Goal: Information Seeking & Learning: Learn about a topic

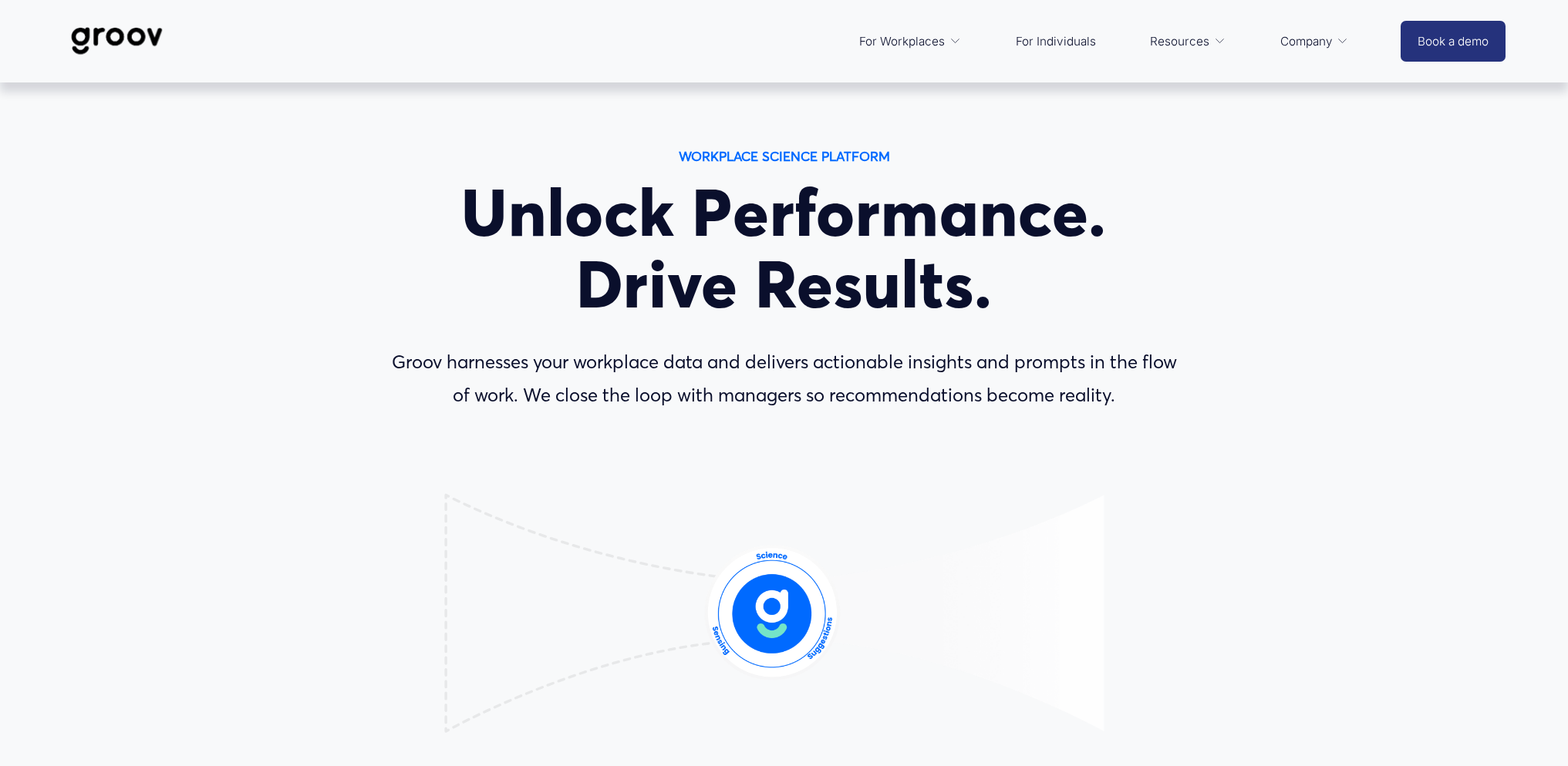
drag, startPoint x: 526, startPoint y: 394, endPoint x: 1147, endPoint y: 391, distance: 621.0
click at [1147, 391] on p "Groov harnesses your workplace data and delivers actionable insights and prompt…" at bounding box center [784, 378] width 806 height 66
click at [1147, 390] on p "Groov harnesses your workplace data and delivers actionable insights and prompt…" at bounding box center [784, 378] width 806 height 66
click at [1341, 354] on div "WORKPLACE SCIENCE PLATFORM Unlock Performance. Drive Results. Groov harnesses y…" at bounding box center [784, 521] width 1568 height 752
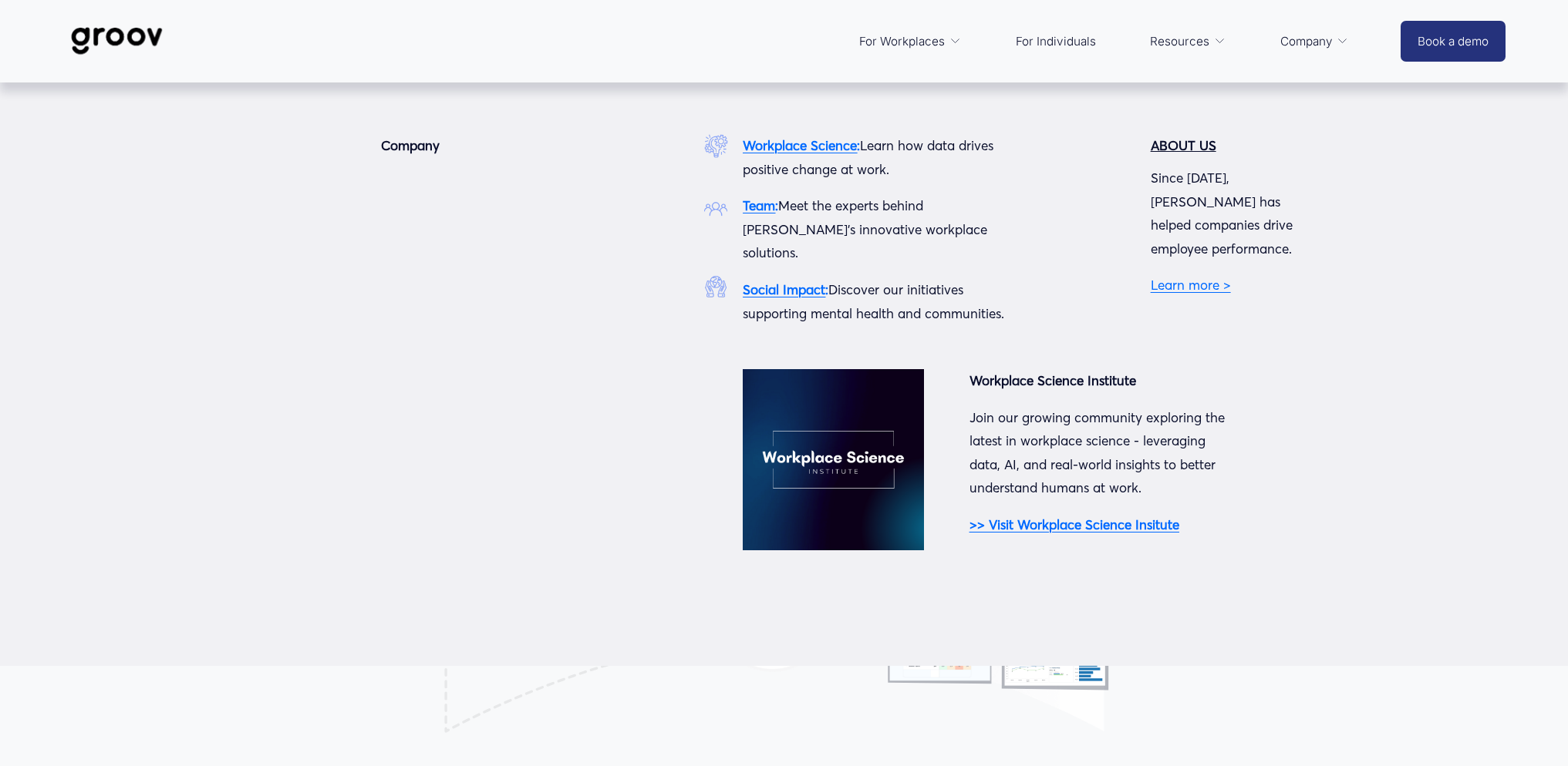
click at [1426, 567] on div "Company Workplace Science : Learn how data drives positive change at work. Team…" at bounding box center [784, 373] width 1568 height 479
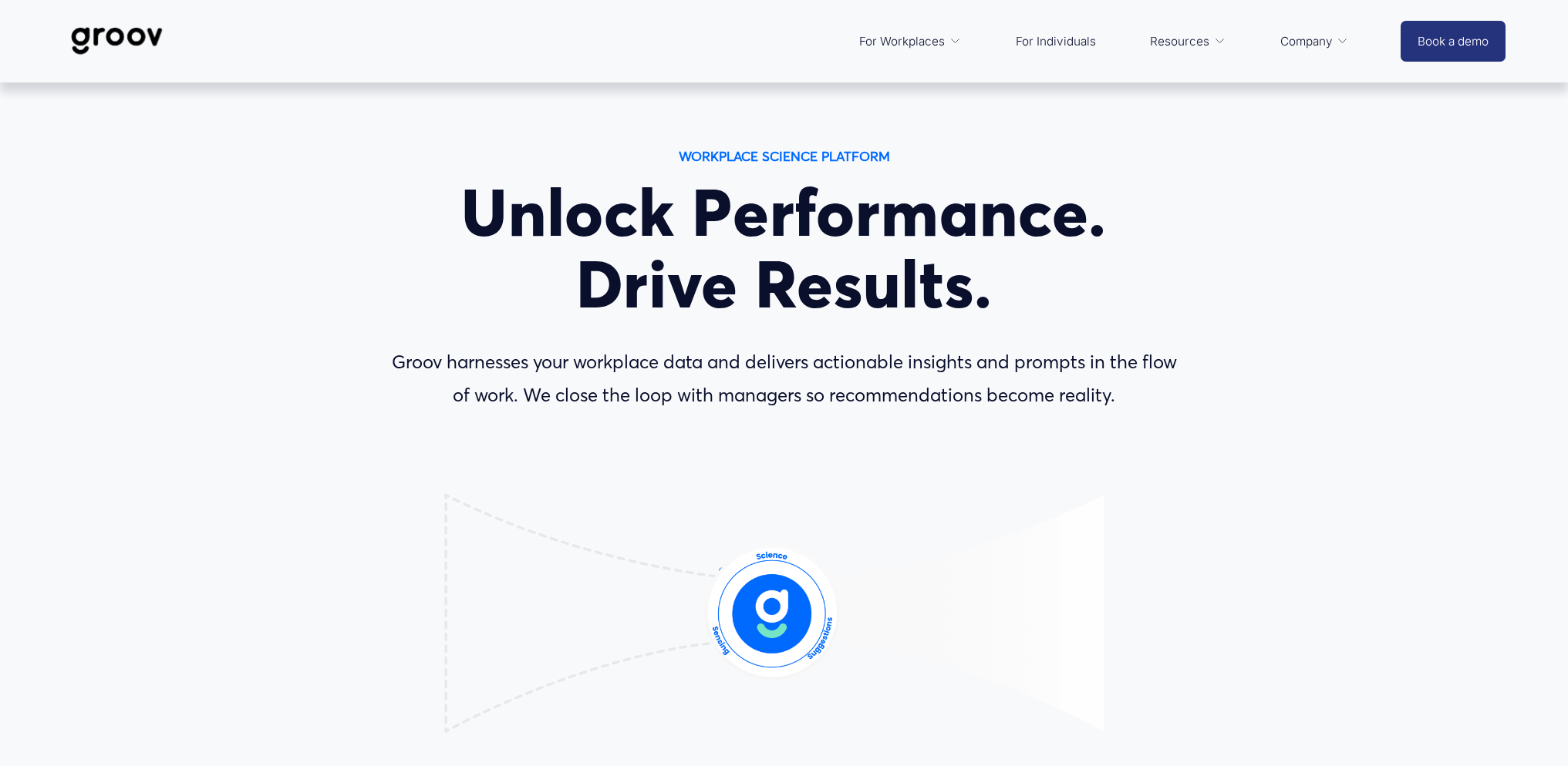
click at [117, 39] on img at bounding box center [117, 40] width 109 height 51
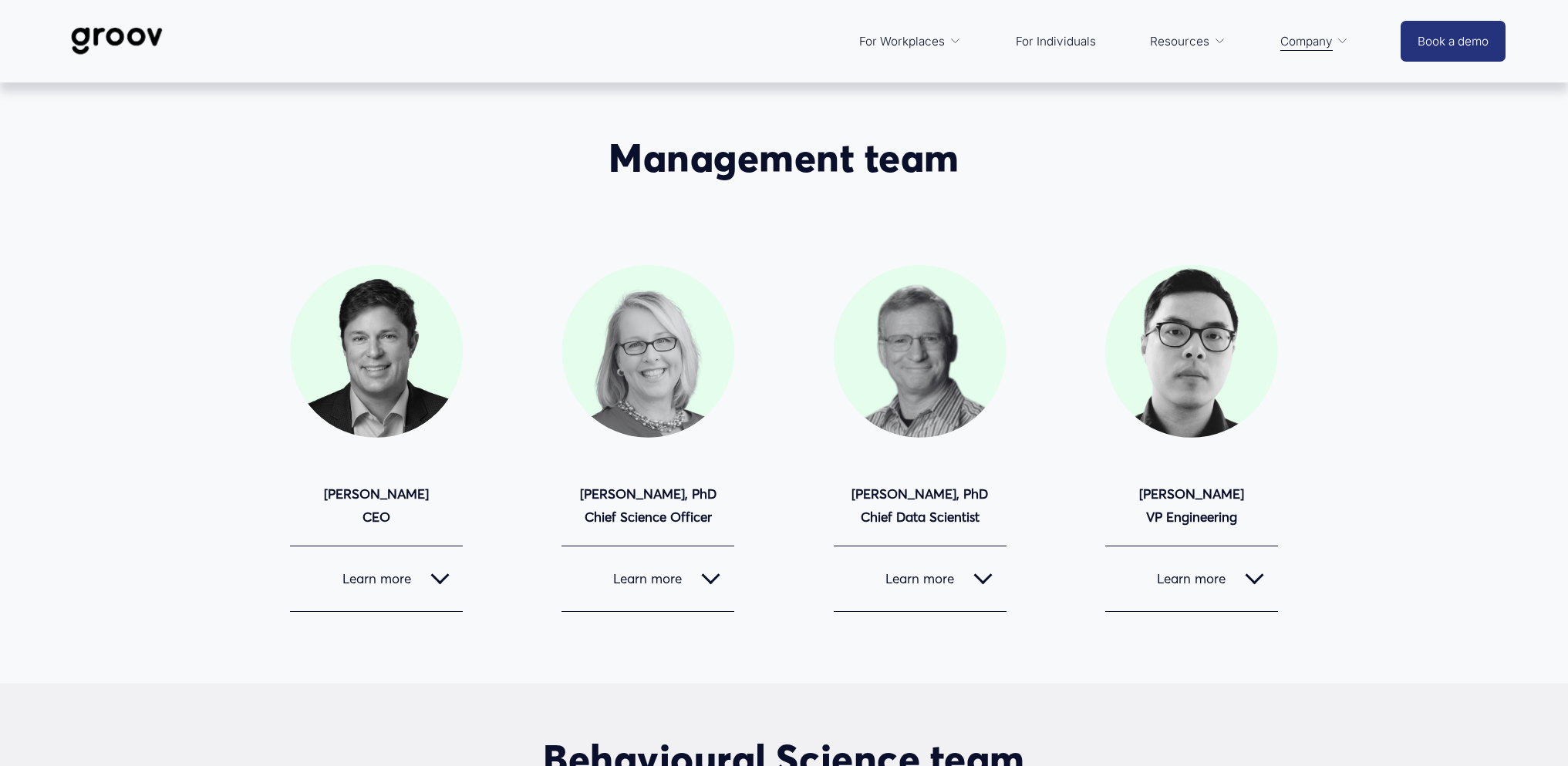
click at [445, 585] on div at bounding box center [439, 578] width 18 height 18
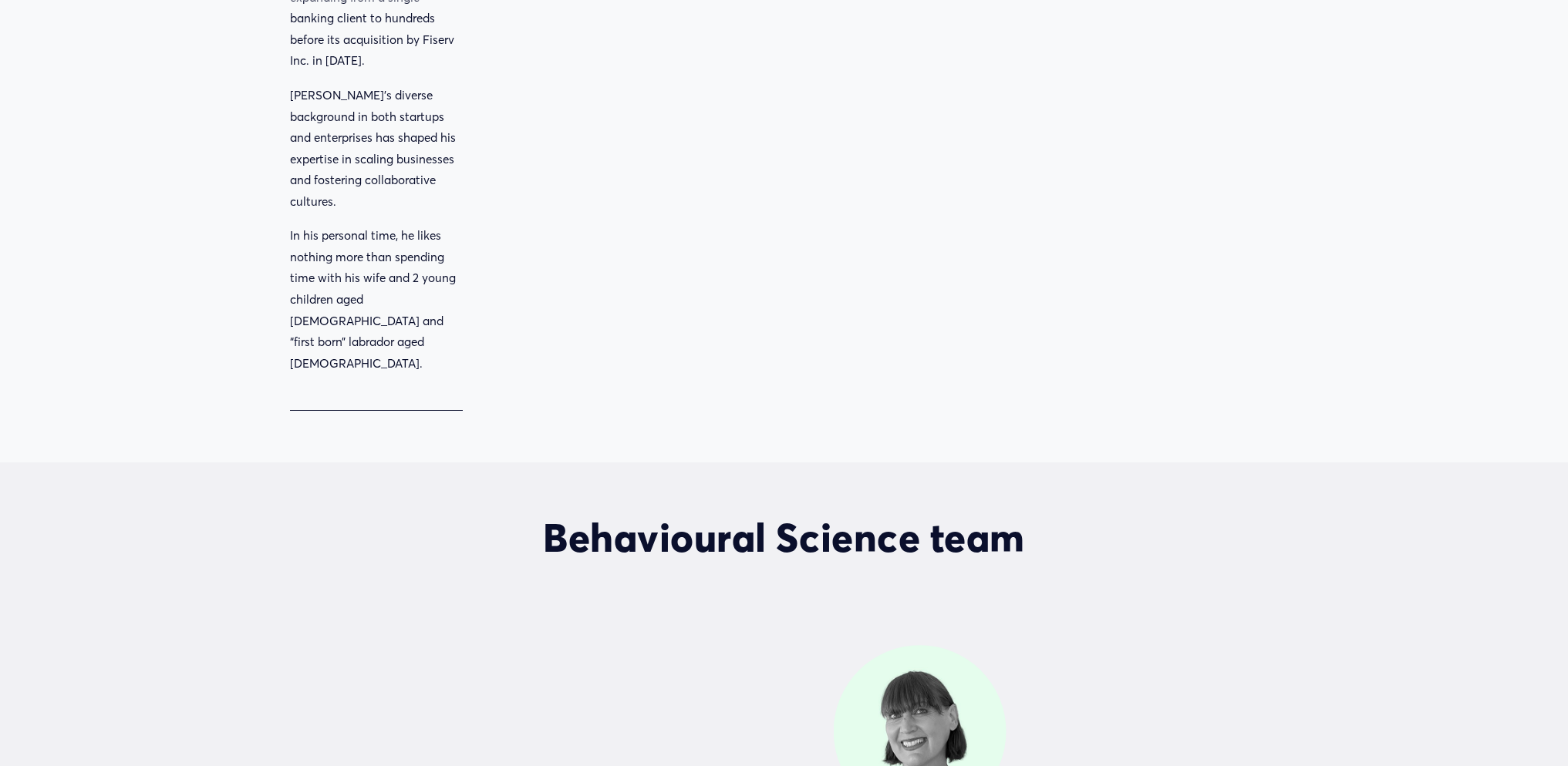
scroll to position [1572, 0]
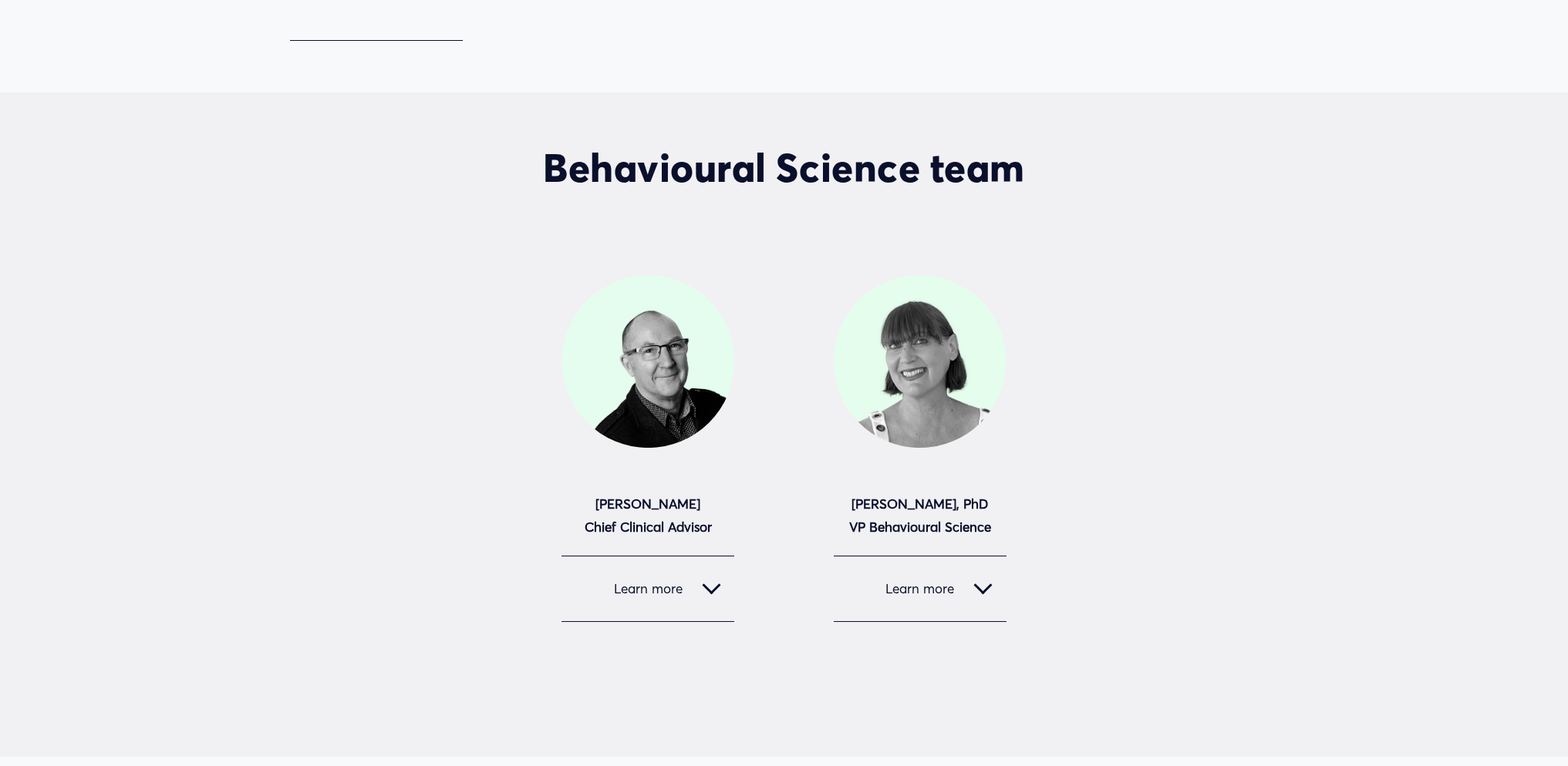
click at [718, 577] on div at bounding box center [710, 585] width 18 height 18
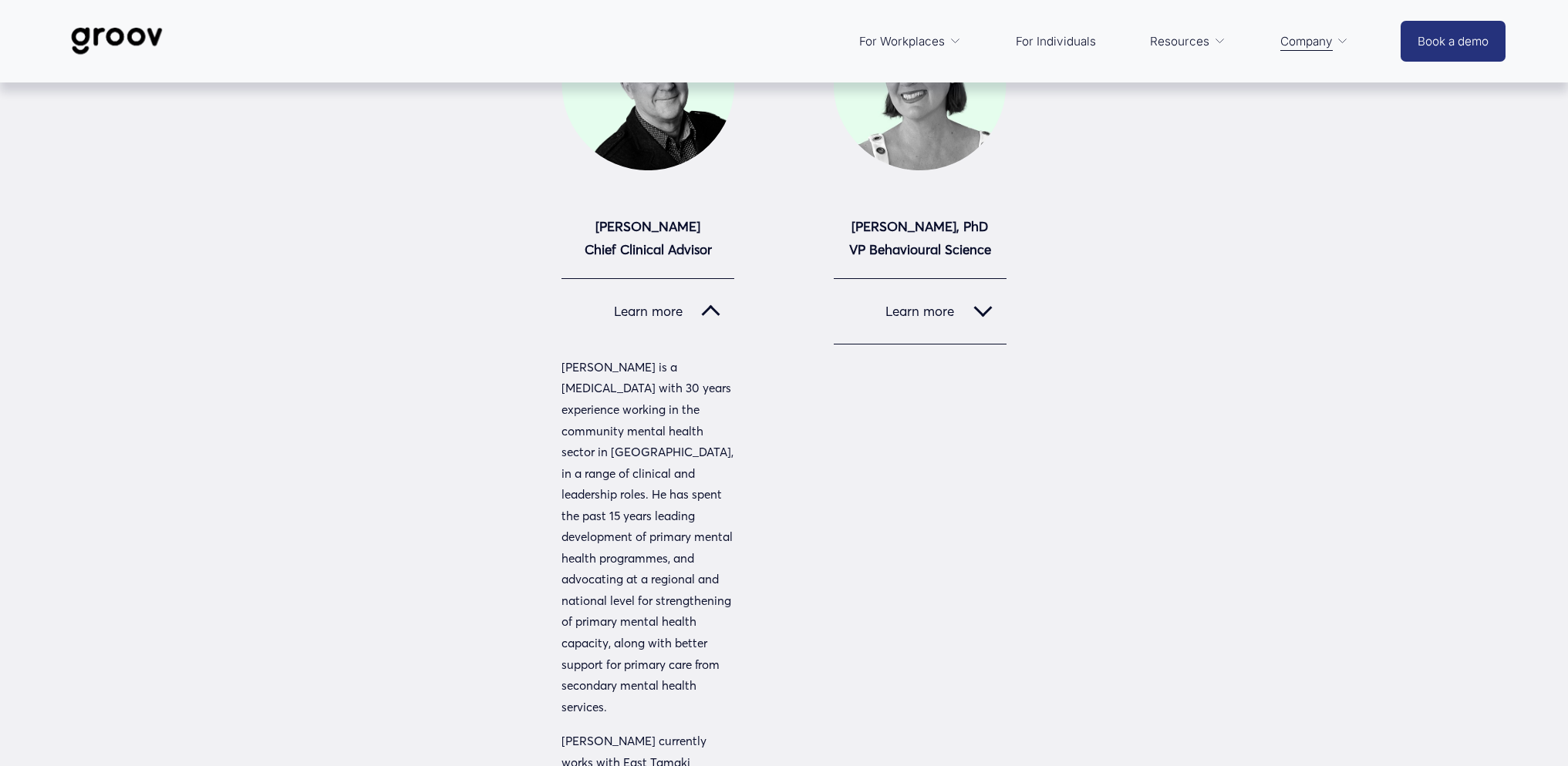
scroll to position [1757, 0]
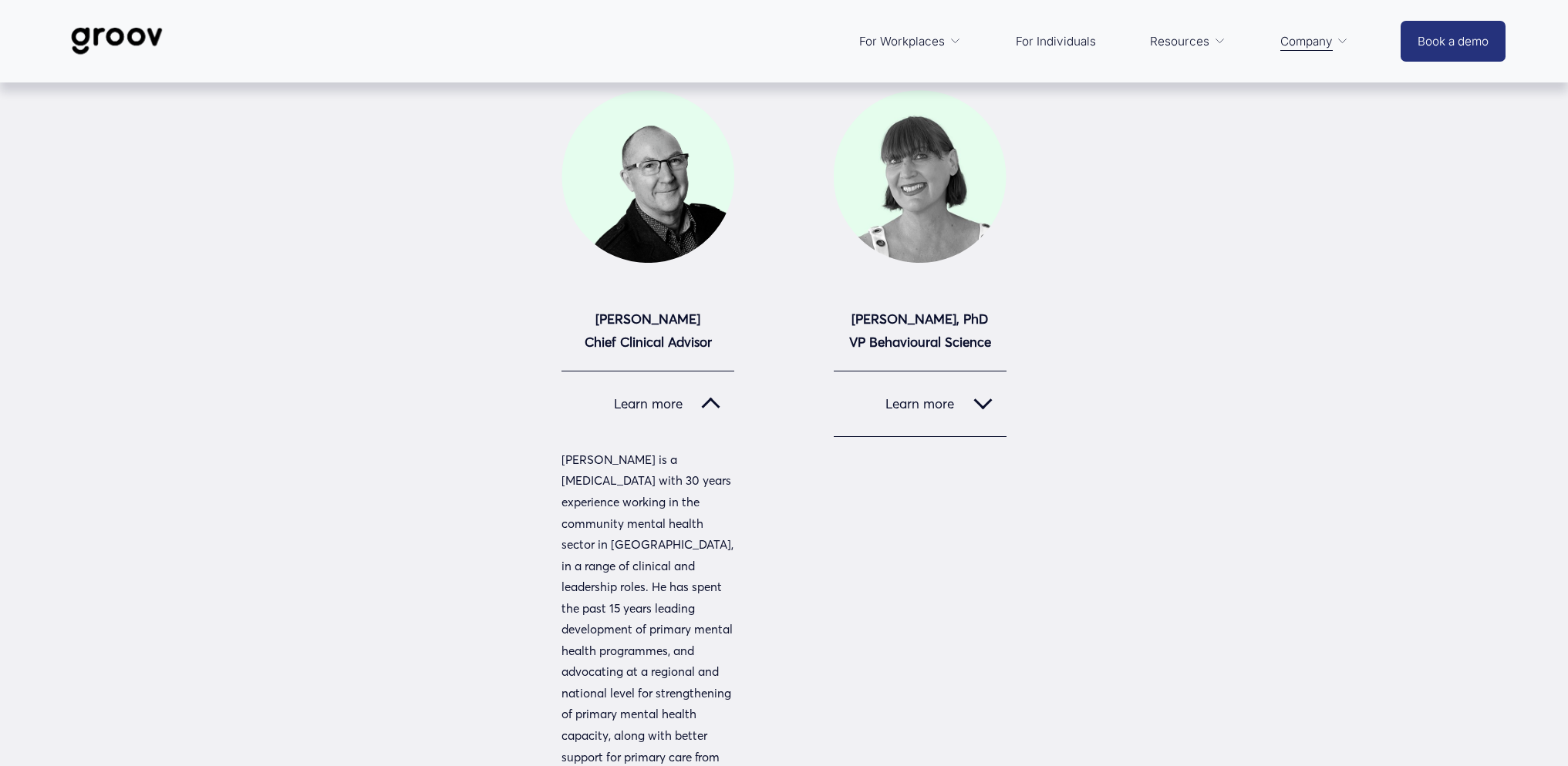
click at [989, 394] on div at bounding box center [982, 403] width 18 height 18
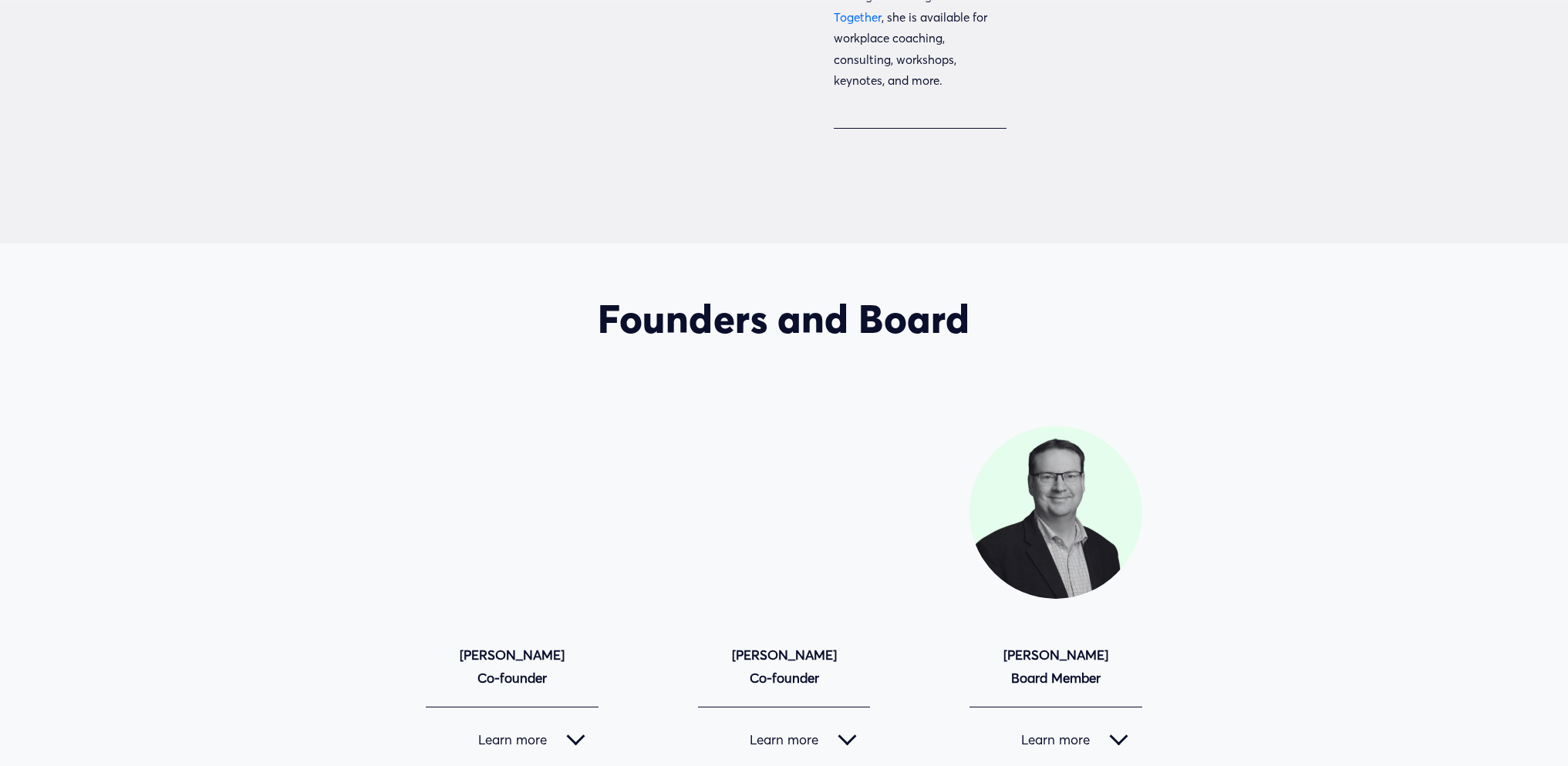
scroll to position [3330, 0]
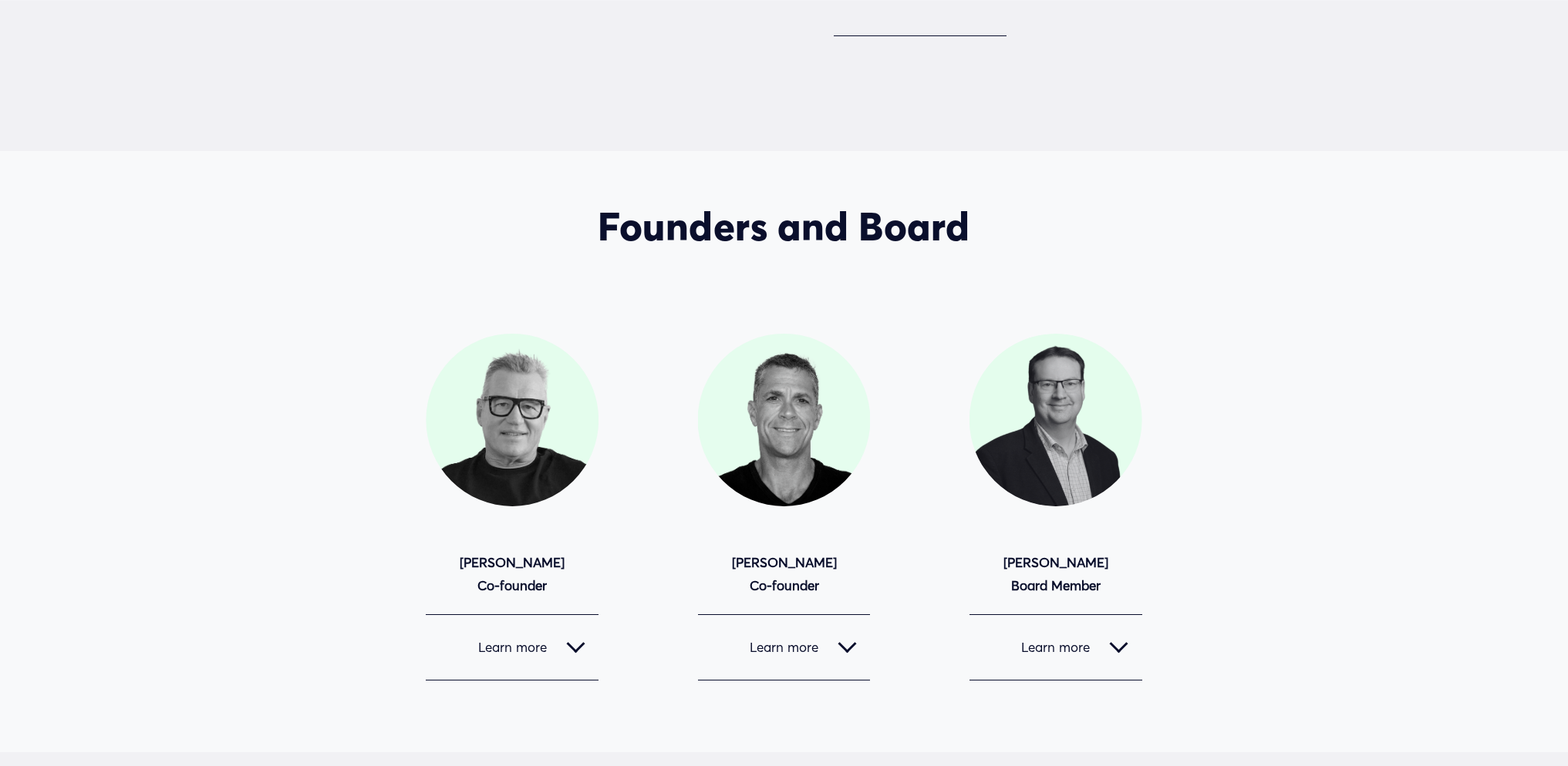
click at [574, 634] on div at bounding box center [574, 643] width 18 height 18
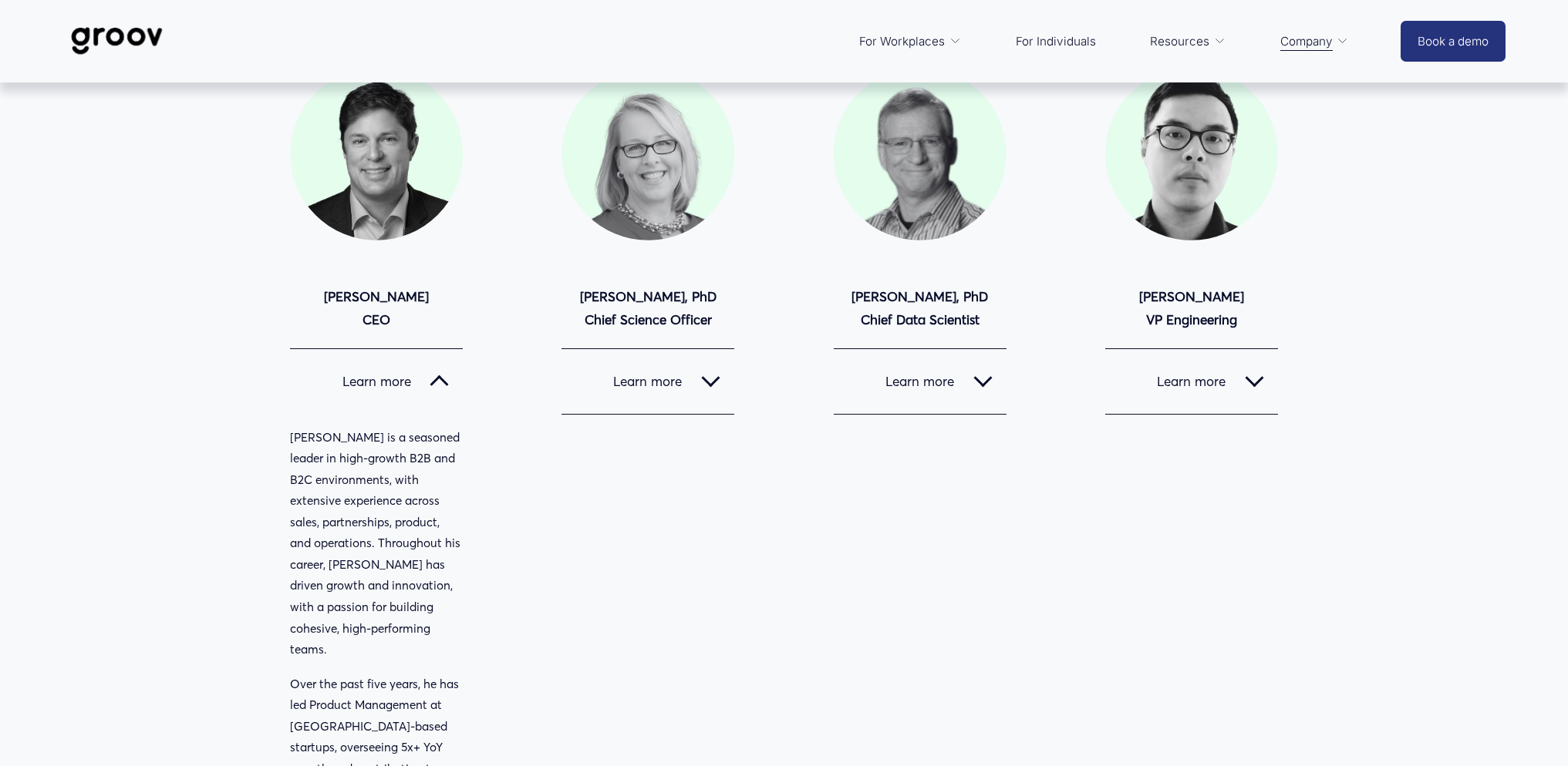
scroll to position [0, 0]
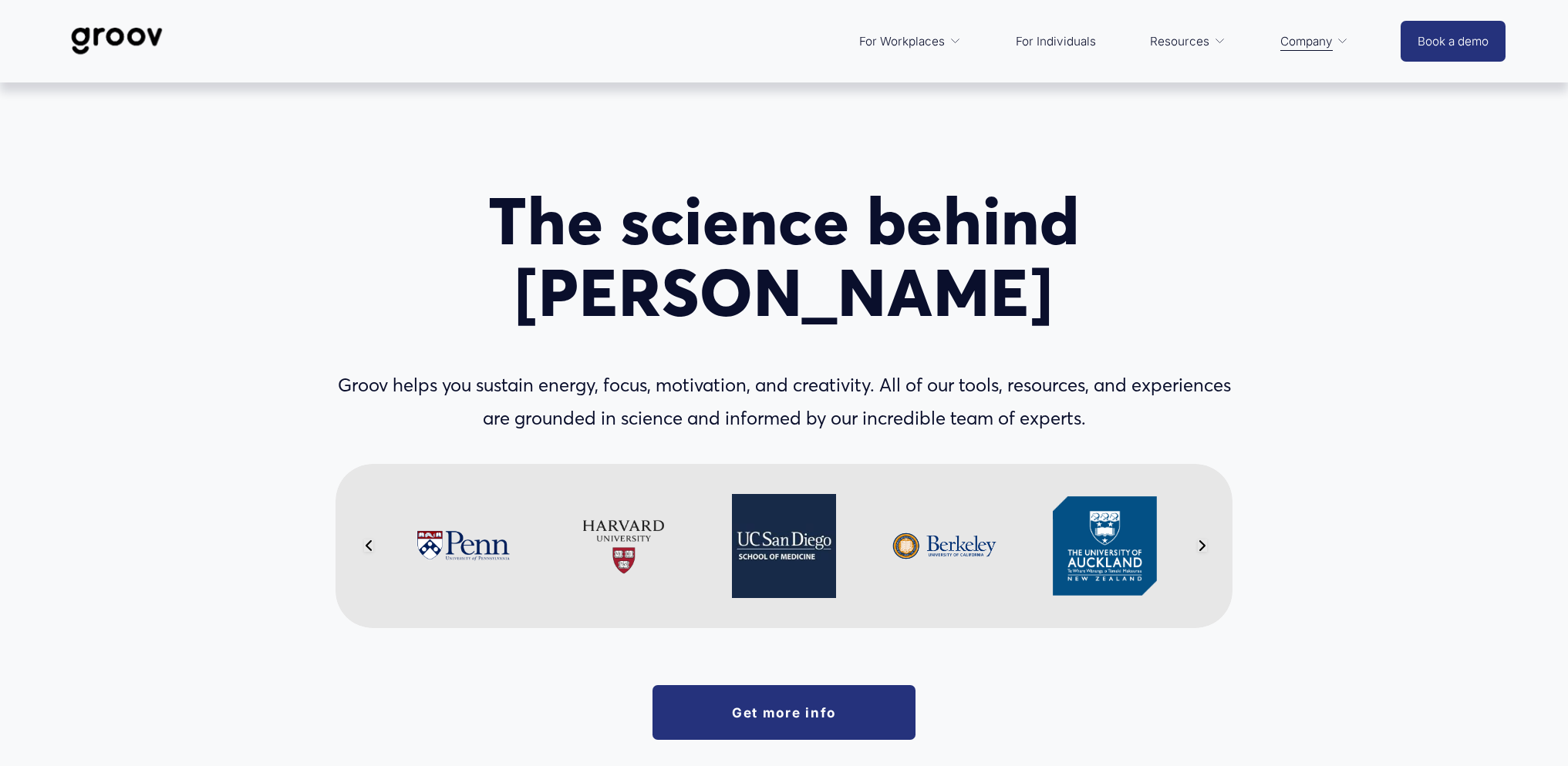
click at [1204, 540] on icon "Next" at bounding box center [1202, 545] width 10 height 12
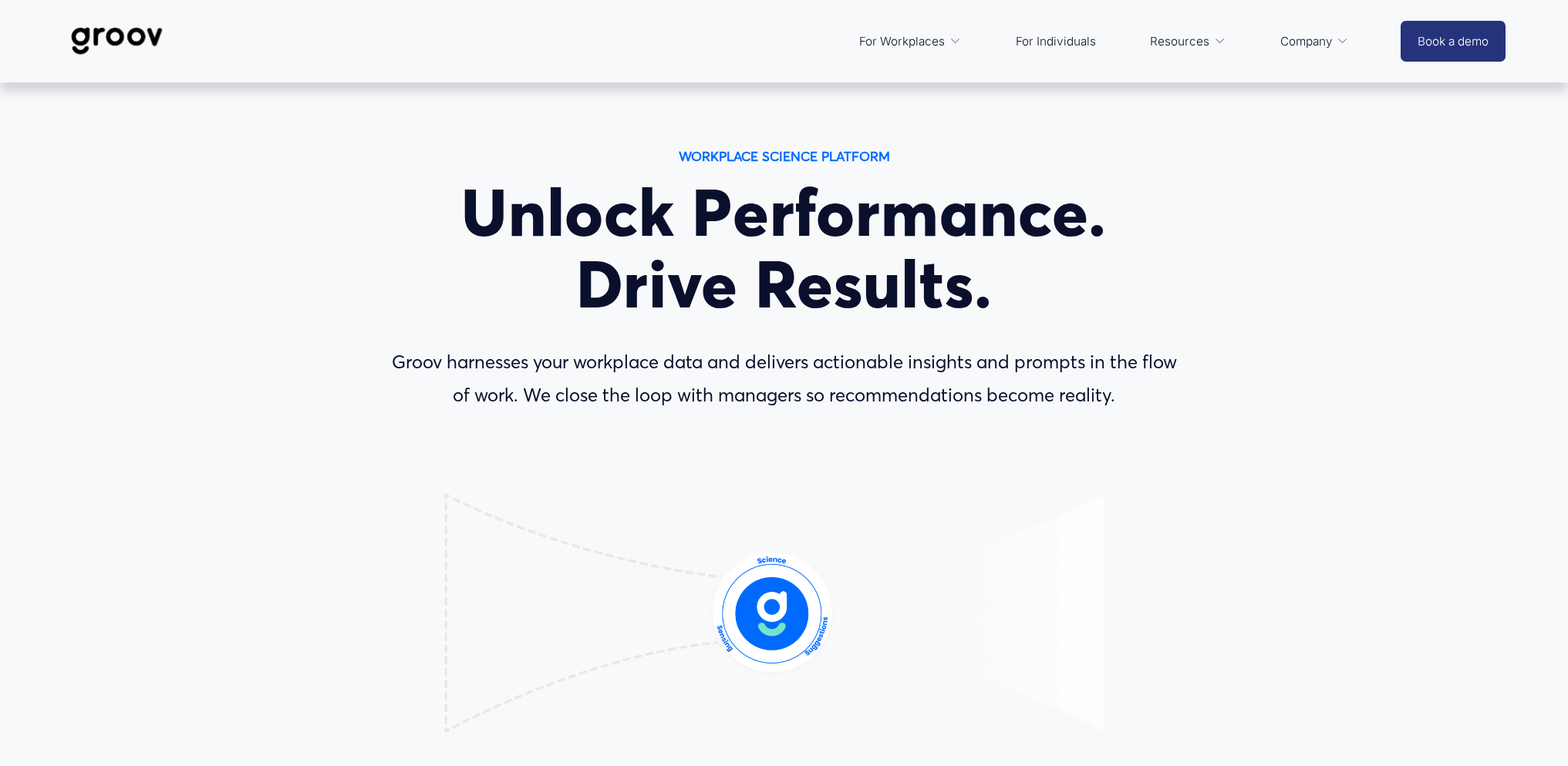
drag, startPoint x: 389, startPoint y: 362, endPoint x: 1189, endPoint y: 396, distance: 800.7
click at [1189, 396] on div "WORKPLACE SCIENCE PLATFORM Unlock Performance. Drive Results. Groov harnesses y…" at bounding box center [784, 521] width 1568 height 752
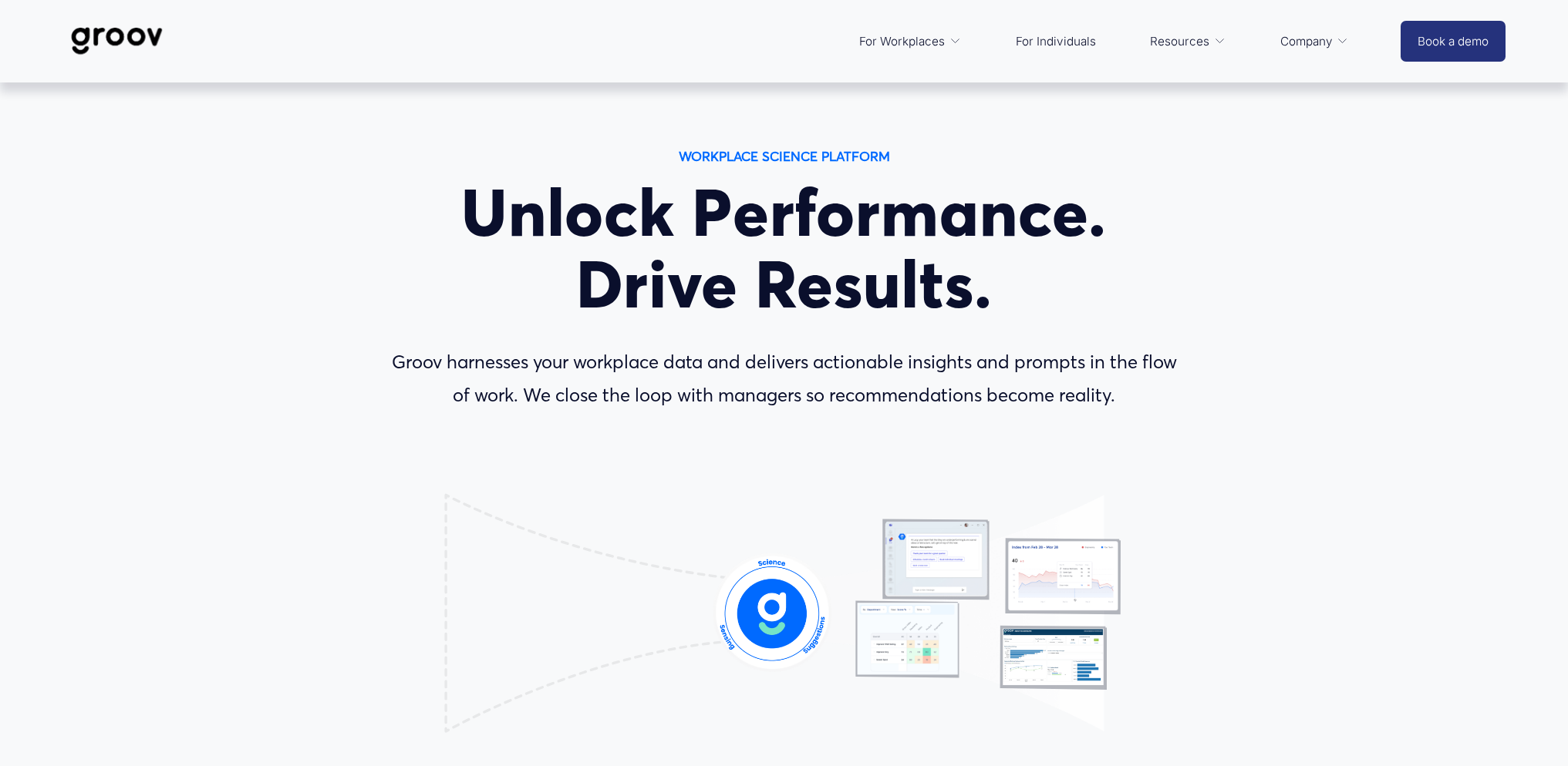
click at [1133, 394] on p "Groov harnesses your workplace data and delivers actionable insights and prompt…" at bounding box center [784, 378] width 806 height 66
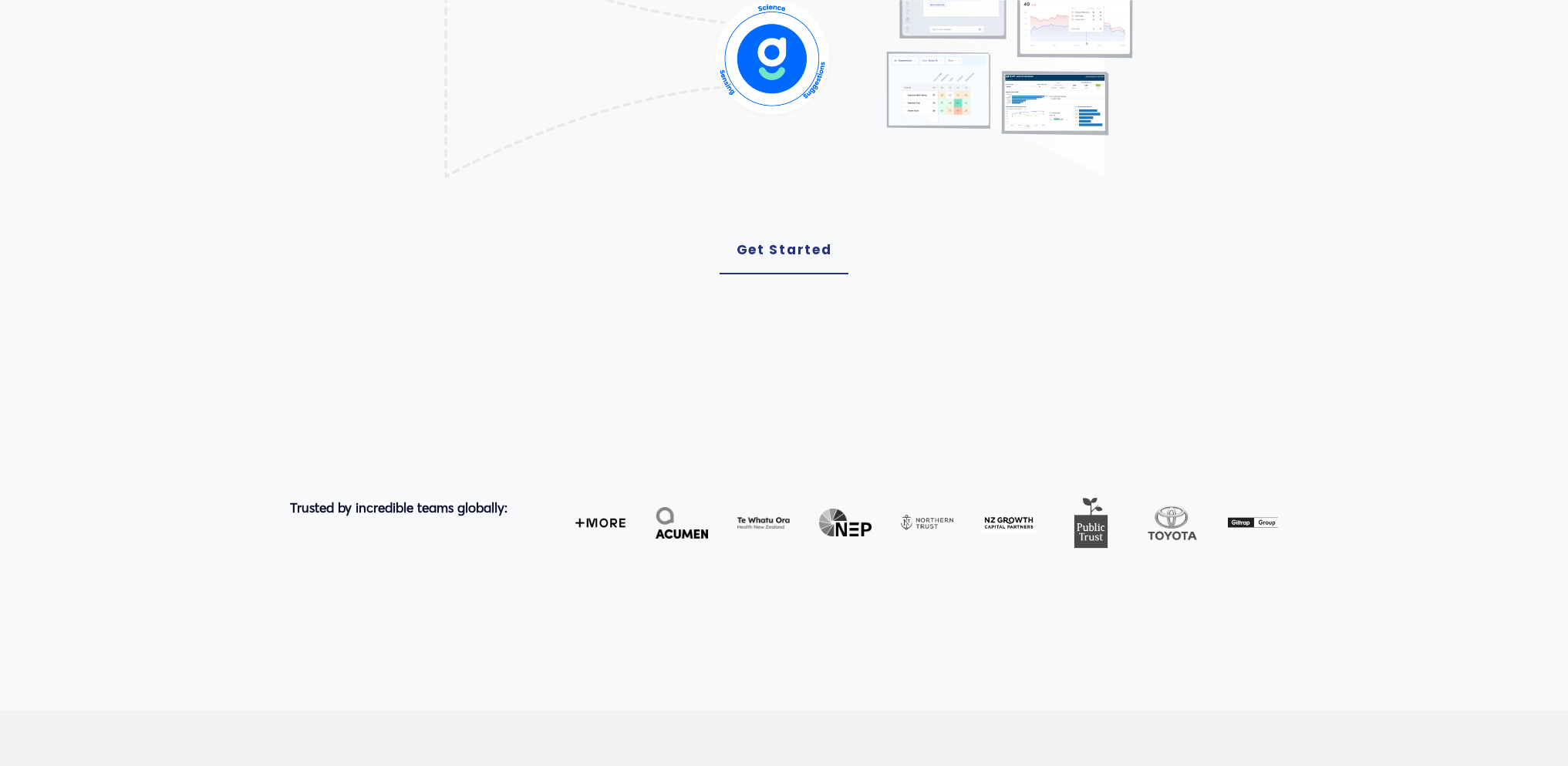
scroll to position [185, 0]
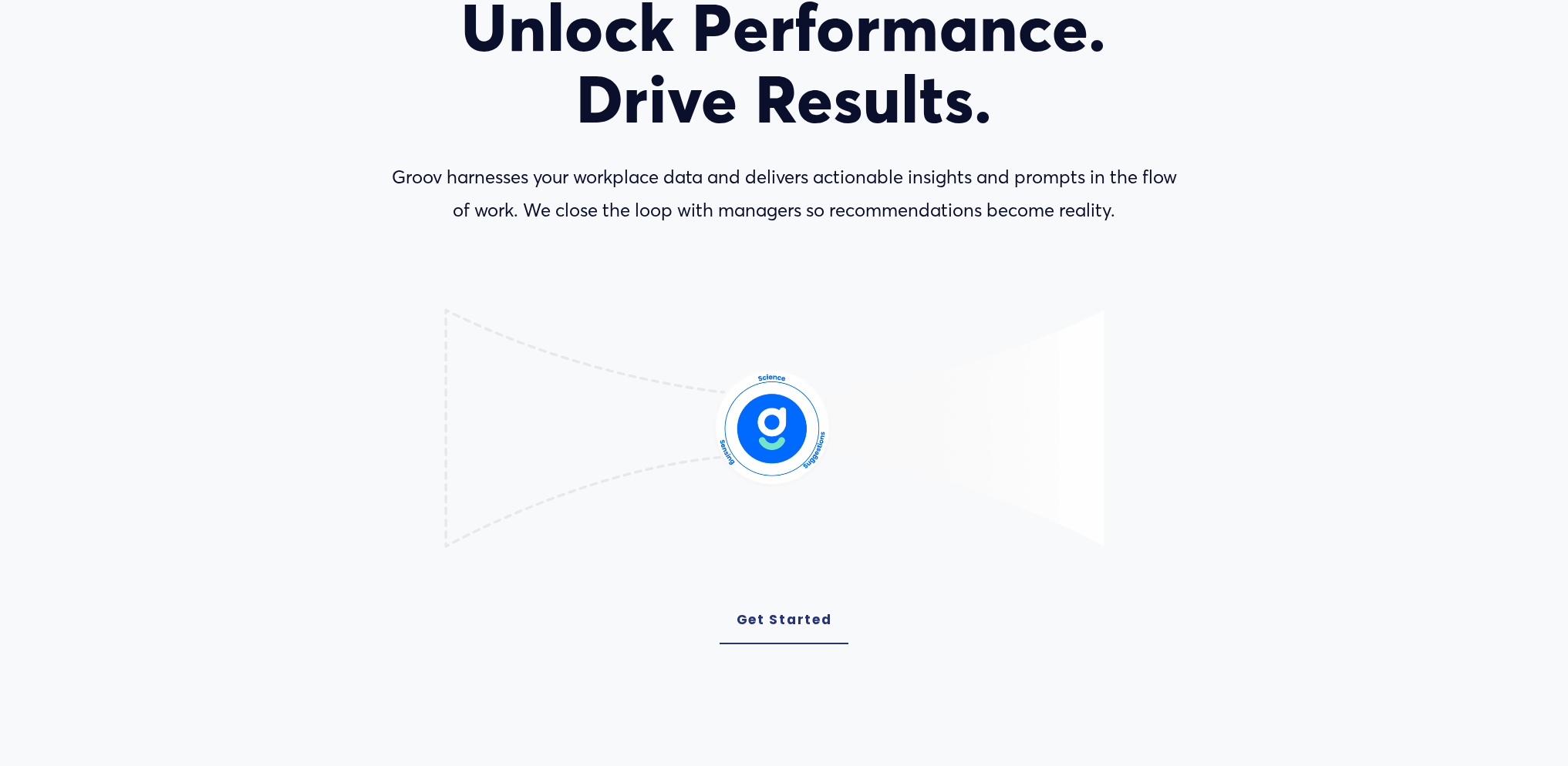
click at [1037, 390] on g "Lottie animation" at bounding box center [775, 429] width 658 height 237
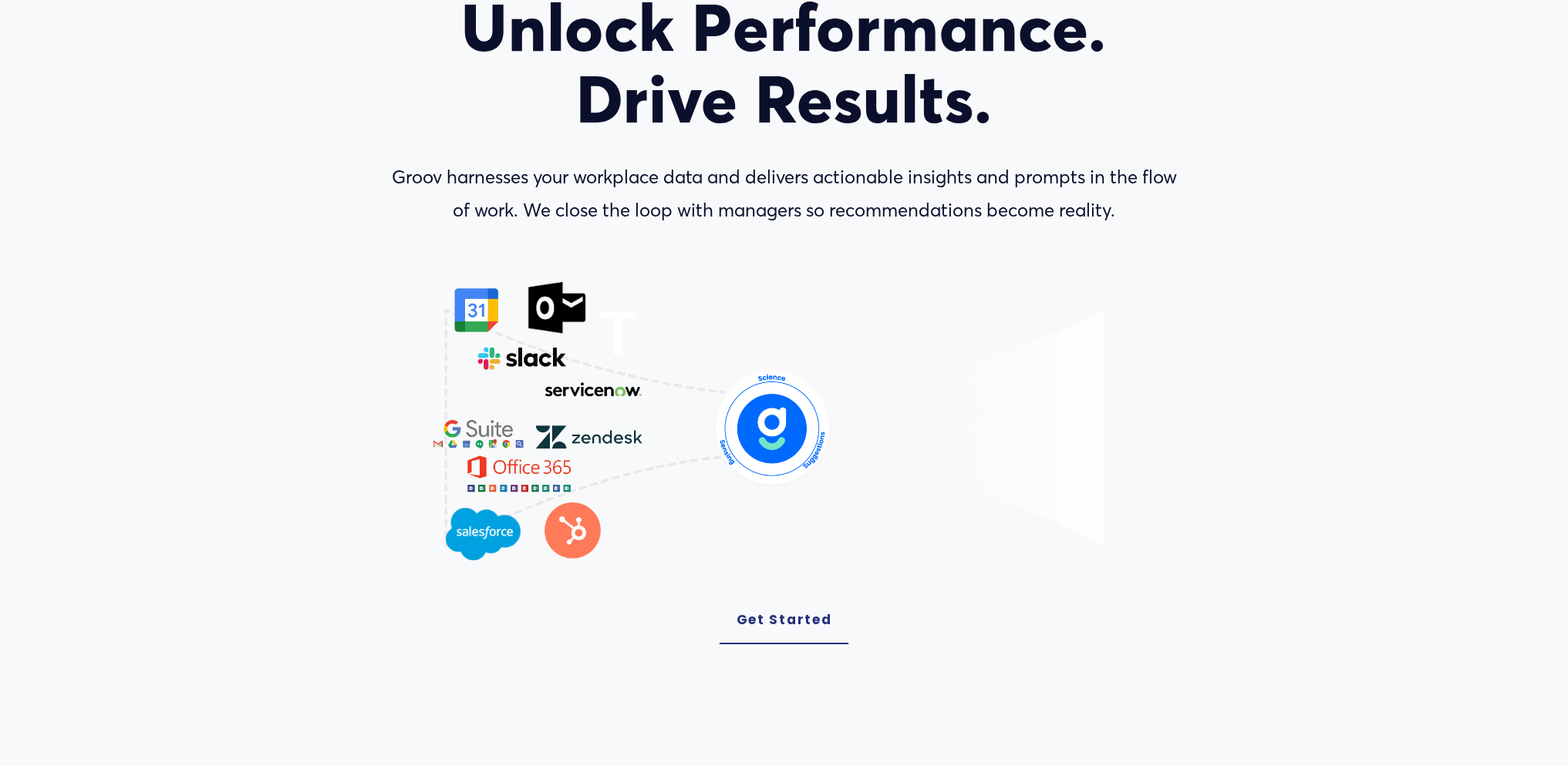
click at [1037, 390] on image "Lottie animation" at bounding box center [956, 429] width 294 height 237
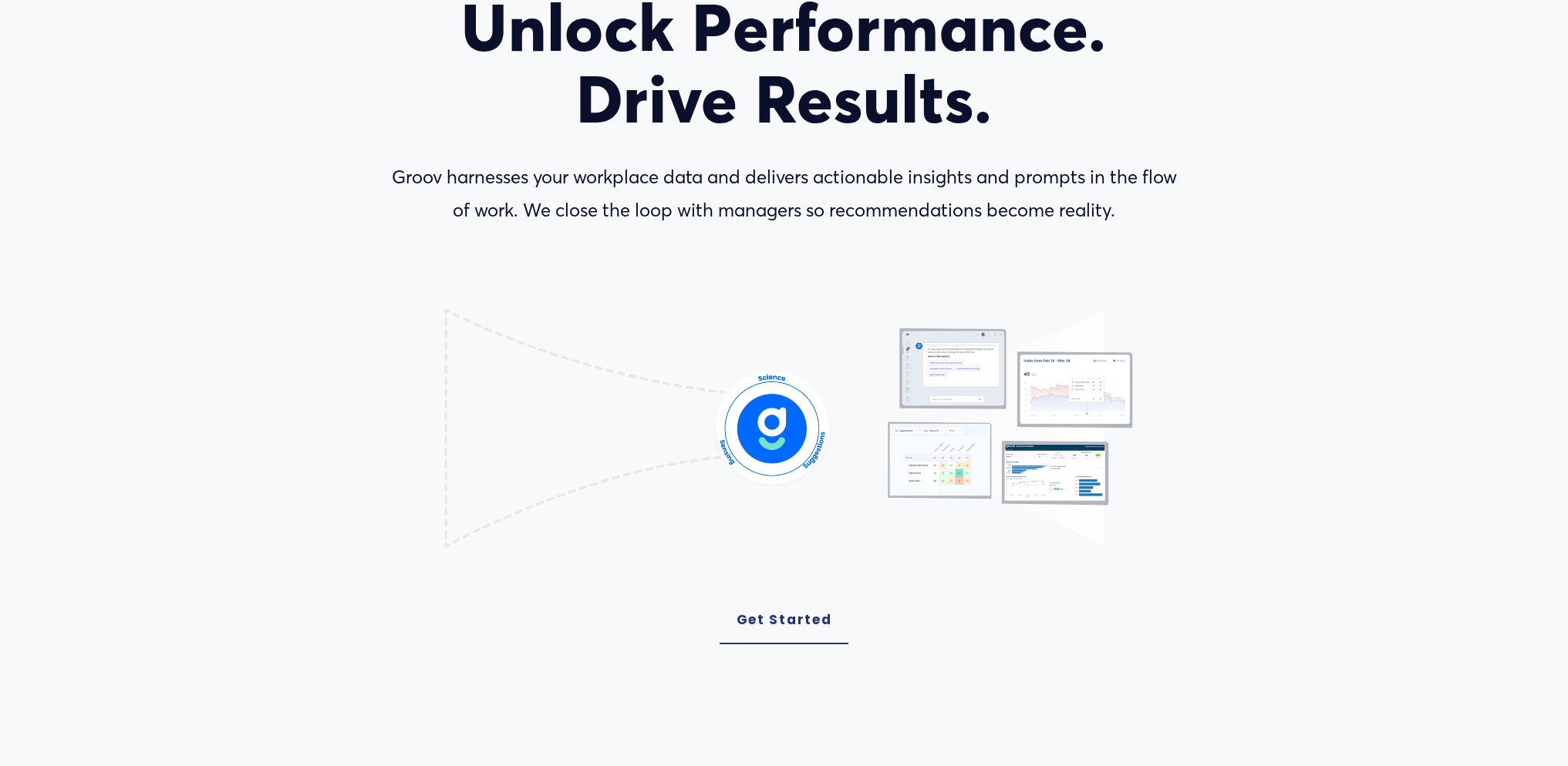
drag, startPoint x: 709, startPoint y: 182, endPoint x: 1135, endPoint y: 209, distance: 426.9
click at [1135, 209] on p "Groov harnesses your workplace data and delivers actionable insights and prompt…" at bounding box center [784, 194] width 806 height 66
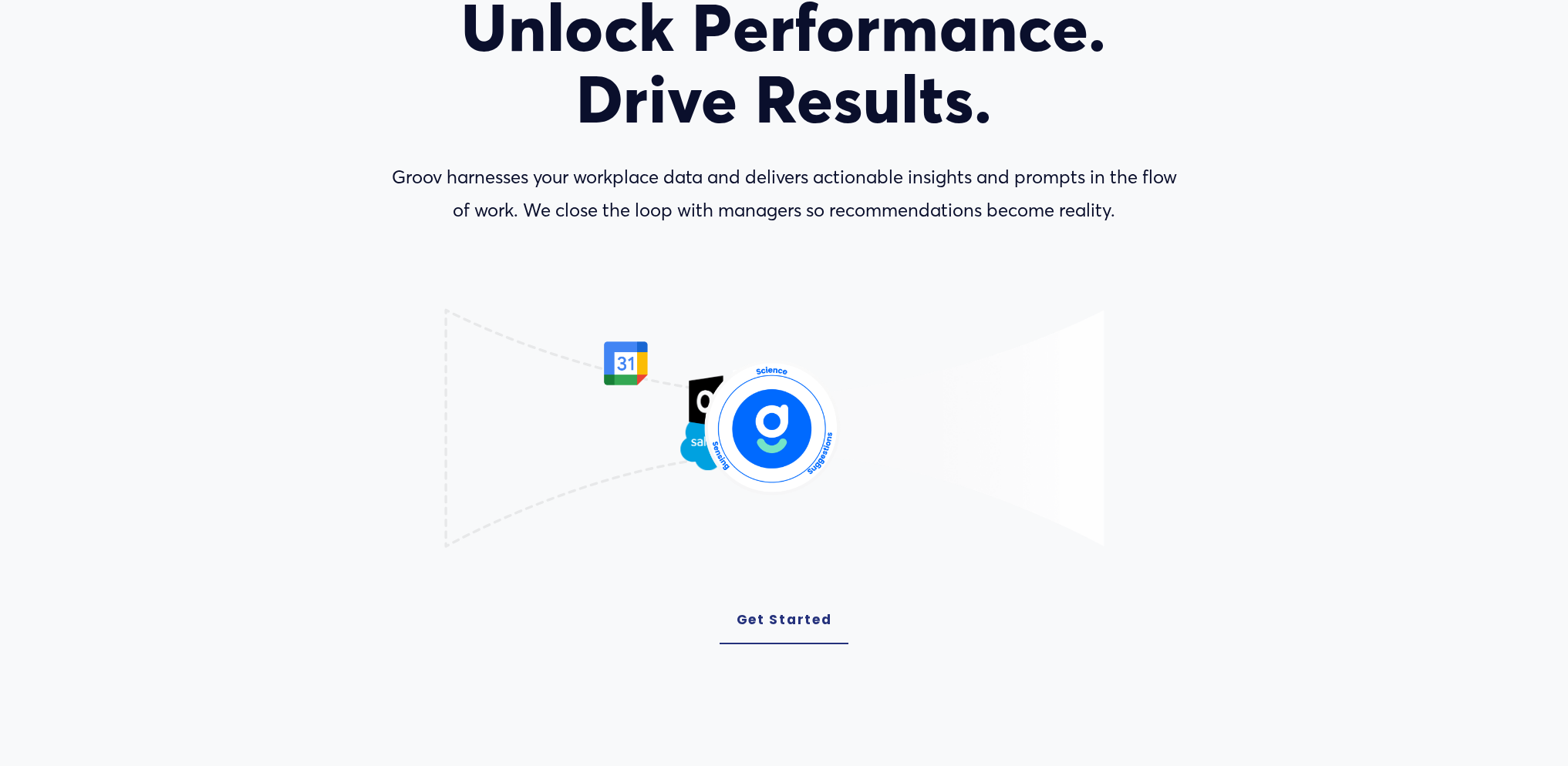
click at [1135, 209] on p "Groov harnesses your workplace data and delivers actionable insights and prompt…" at bounding box center [784, 194] width 806 height 66
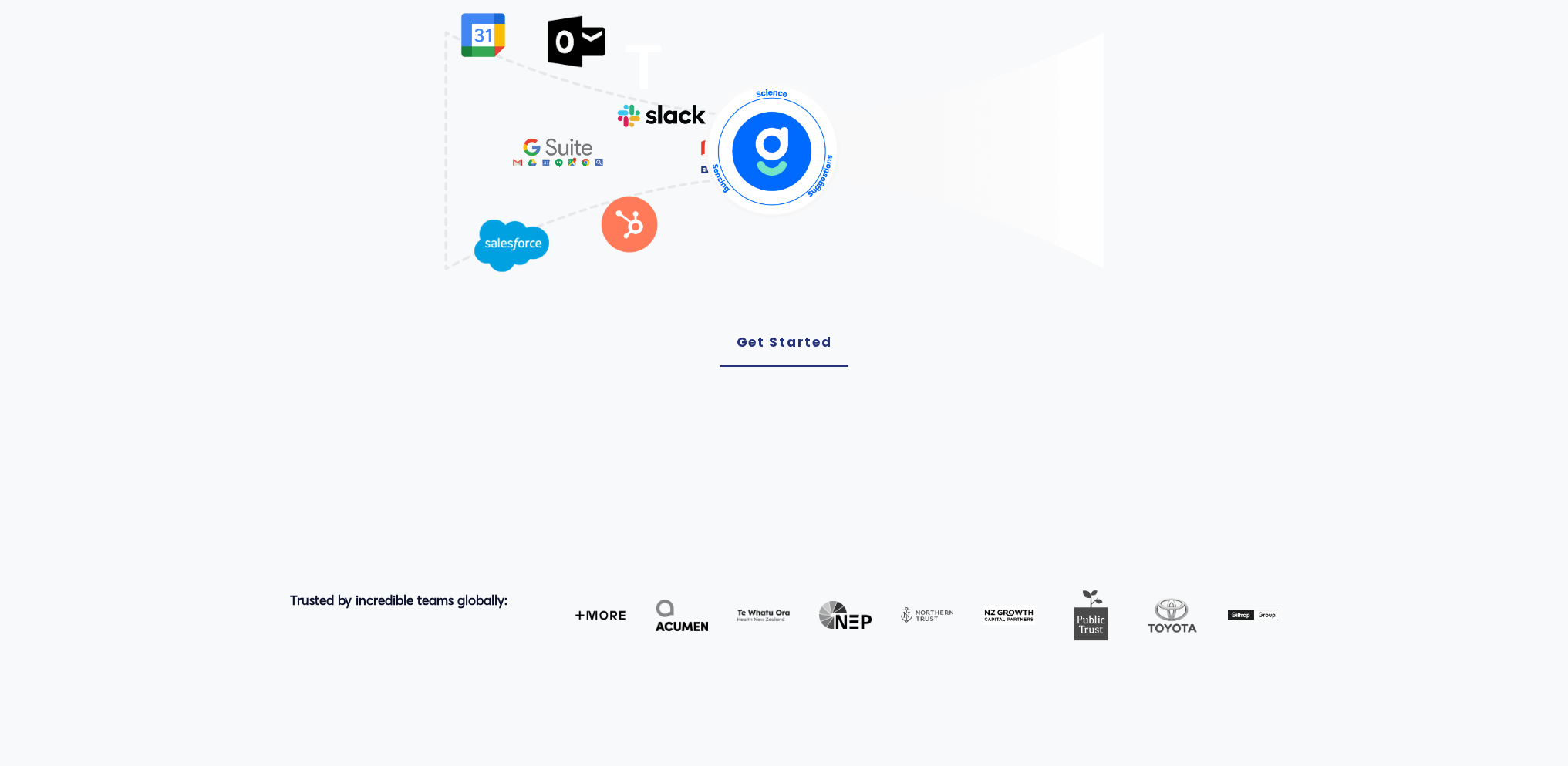
scroll to position [0, 0]
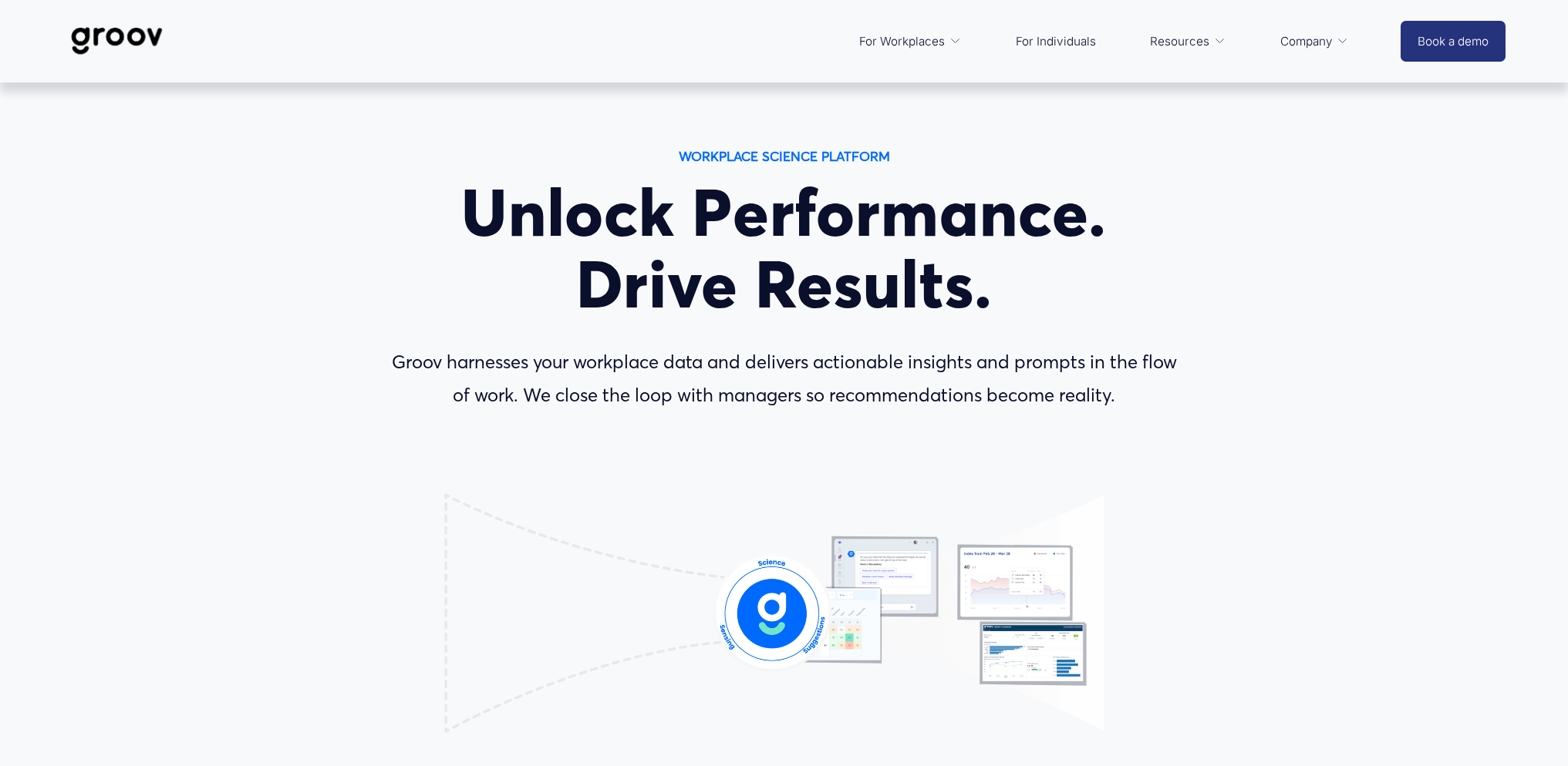
drag, startPoint x: 1281, startPoint y: 479, endPoint x: 1326, endPoint y: 435, distance: 62.9
